Goal: Task Accomplishment & Management: Use online tool/utility

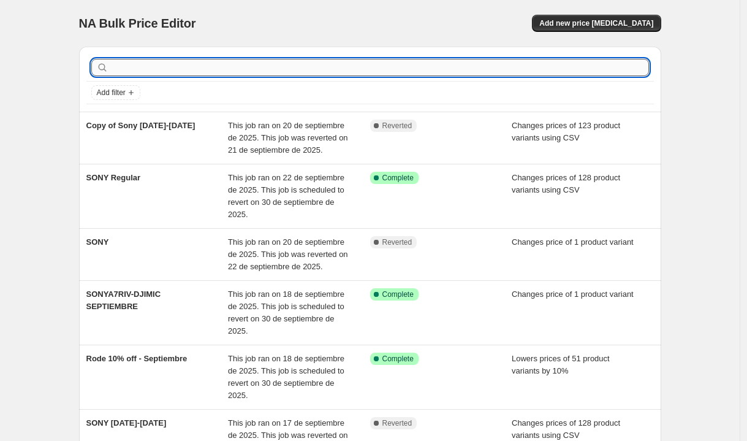
click at [372, 72] on input "text" at bounding box center [380, 67] width 538 height 17
type input "fuji"
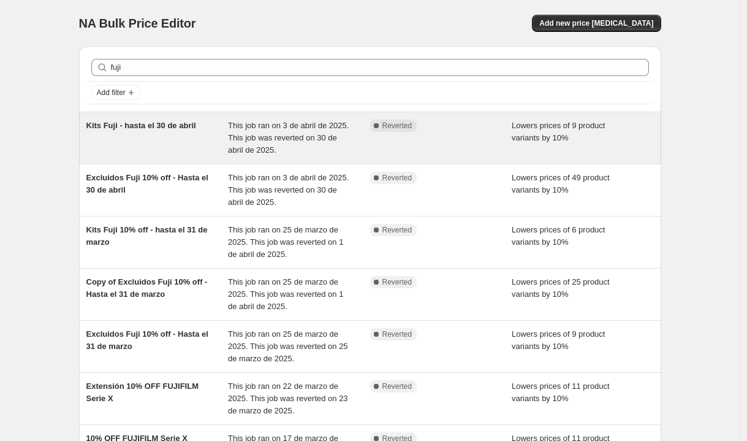
click at [272, 140] on span "This job ran on 3 de abril de 2025. This job was reverted on 30 de abril de 202…" at bounding box center [288, 138] width 121 height 34
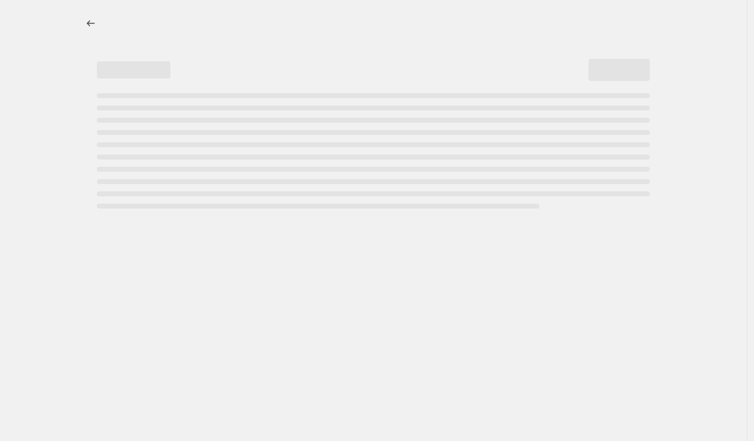
select select "percentage"
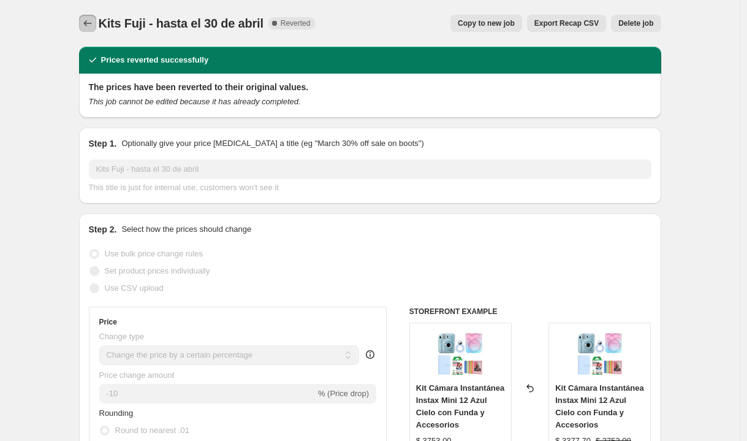
click at [93, 21] on icon "Price change jobs" at bounding box center [88, 23] width 12 height 12
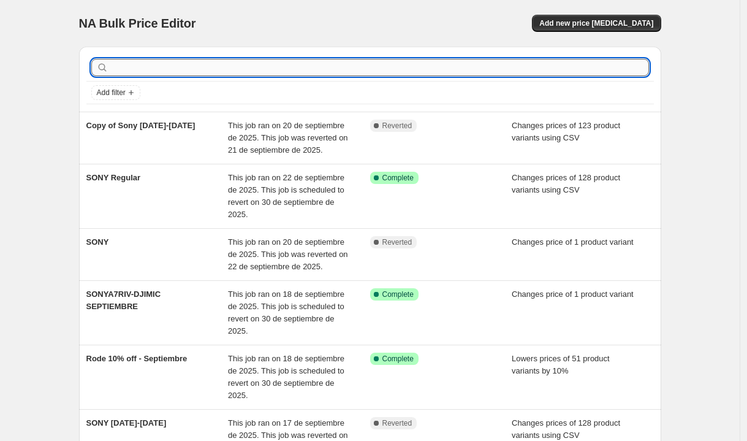
click at [178, 63] on input "text" at bounding box center [380, 67] width 538 height 17
click at [134, 94] on icon "Add filter" at bounding box center [131, 93] width 10 height 10
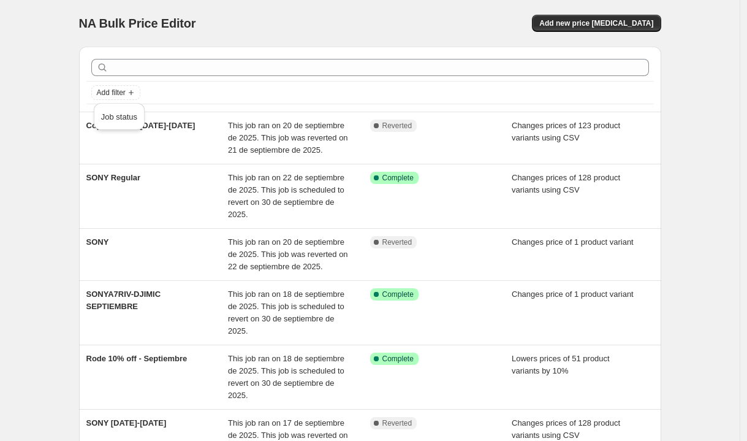
drag, startPoint x: 182, startPoint y: 94, endPoint x: 179, endPoint y: 82, distance: 12.6
click at [182, 94] on div "Add filter" at bounding box center [370, 92] width 558 height 15
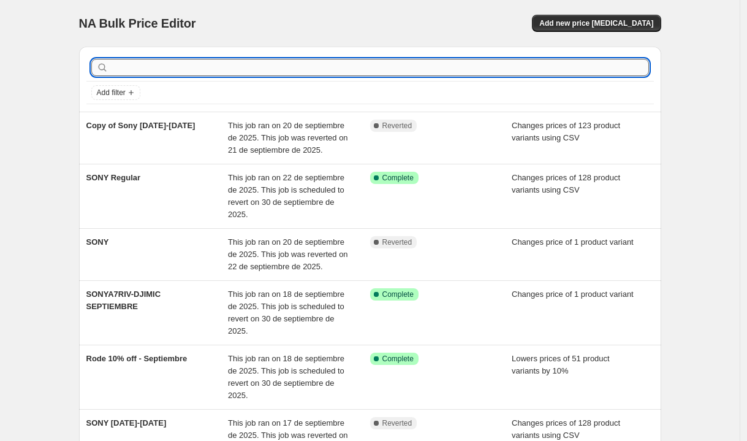
click at [173, 72] on input "text" at bounding box center [380, 67] width 538 height 17
type input "fuji"
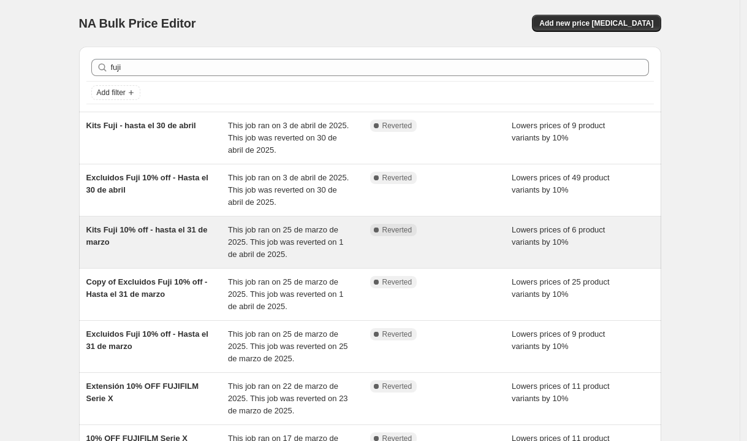
click at [193, 225] on span "Kits Fuji 10% off - hasta el 31 de marzo" at bounding box center [146, 235] width 121 height 21
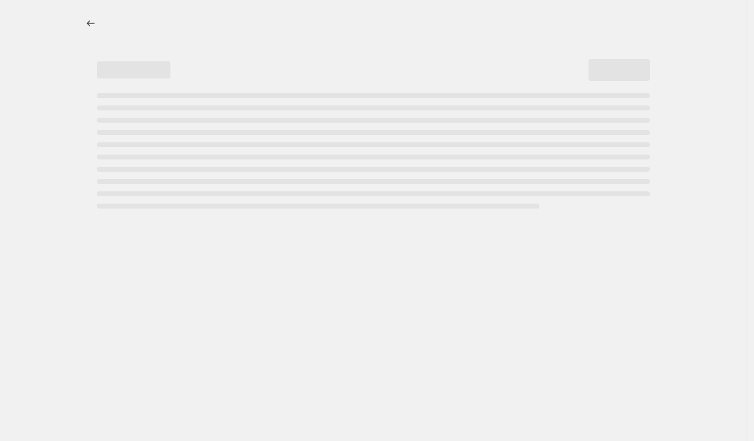
select select "percentage"
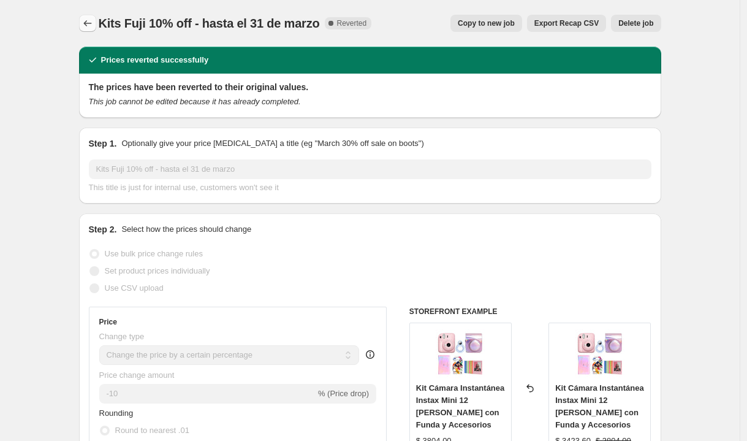
click at [90, 26] on icon "Price change jobs" at bounding box center [88, 23] width 12 height 12
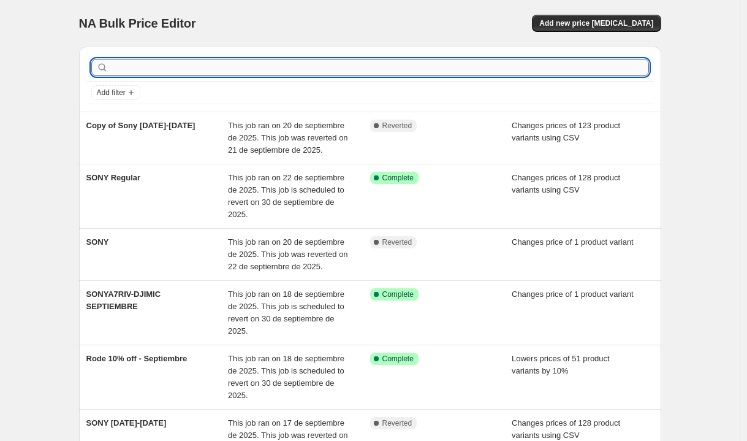
click at [122, 59] on input "text" at bounding box center [380, 67] width 538 height 17
type input "fuji"
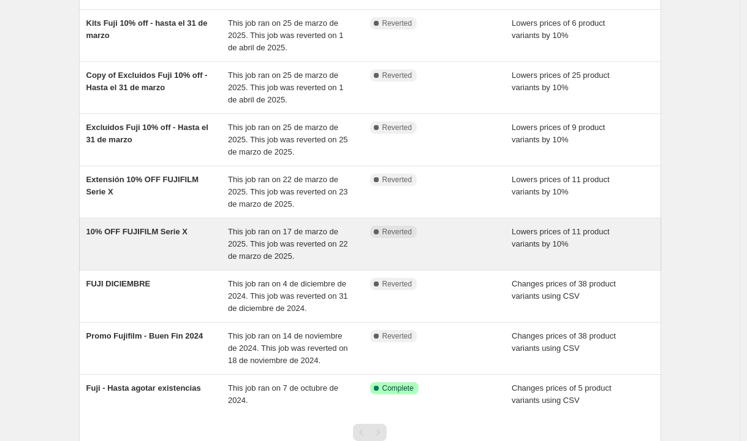
scroll to position [210, 0]
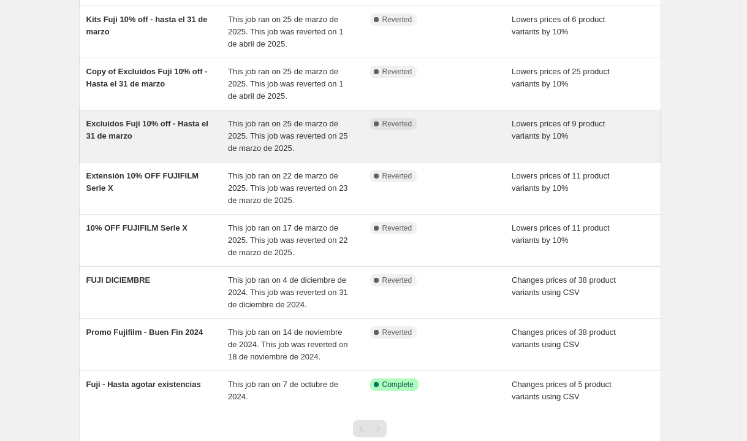
click at [153, 144] on div "Excluidos Fuji 10% off - Hasta el 31 de marzo" at bounding box center [157, 136] width 142 height 37
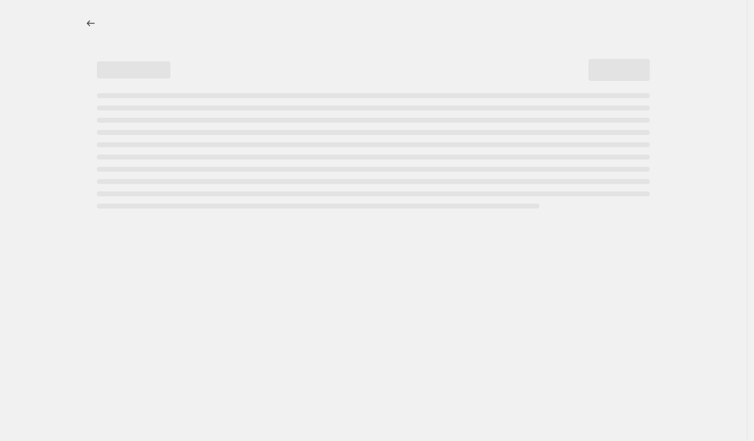
select select "percentage"
select select "collection"
select select "inventory_quantity"
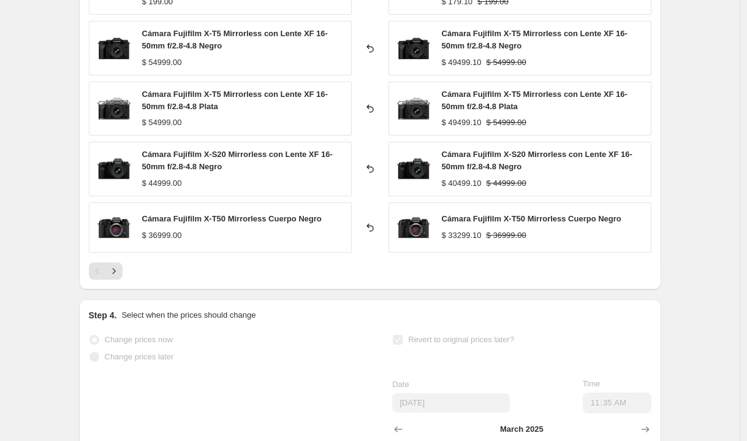
scroll to position [1009, 0]
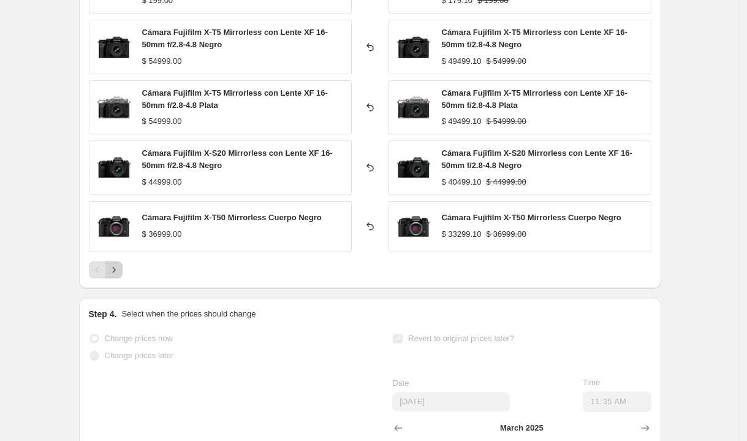
click at [119, 269] on icon "Next" at bounding box center [114, 270] width 12 height 12
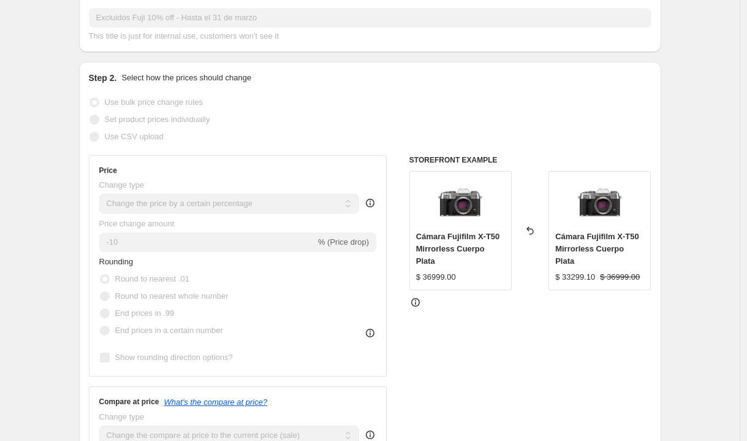
scroll to position [0, 0]
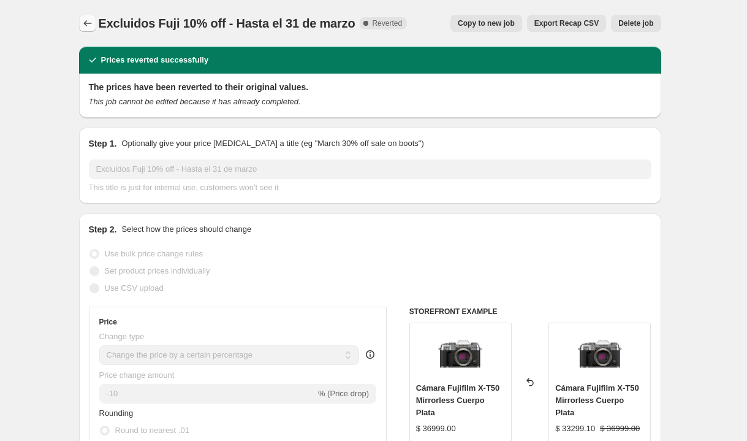
click at [91, 23] on icon "Price change jobs" at bounding box center [87, 23] width 8 height 6
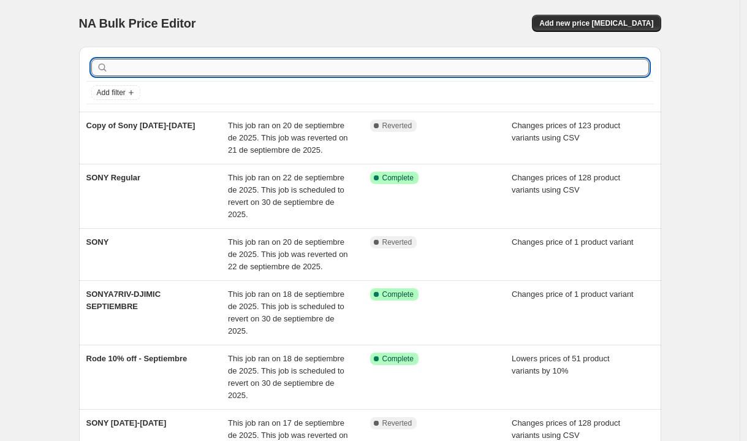
click at [158, 68] on input "text" at bounding box center [380, 67] width 538 height 17
type input "fuji"
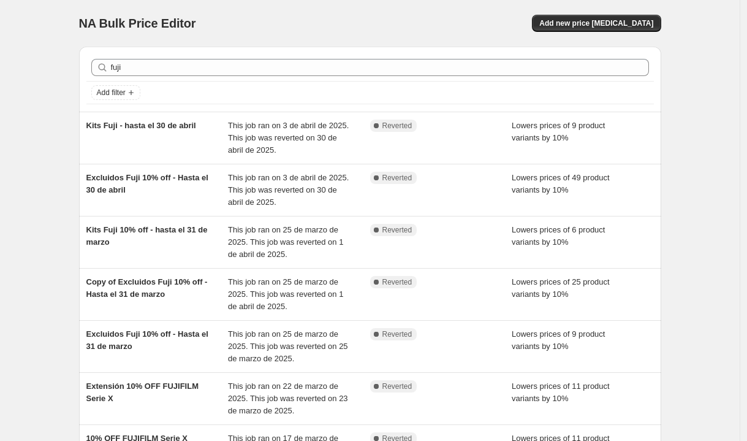
click at [65, 232] on div "NA Bulk Price Editor. This page is ready NA Bulk Price Editor Add new price cha…" at bounding box center [370, 371] width 740 height 742
